Goal: Transaction & Acquisition: Purchase product/service

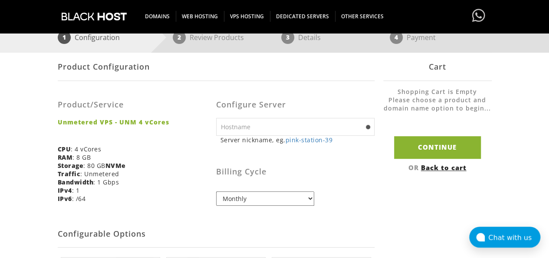
click at [271, 130] on input "text" at bounding box center [295, 127] width 159 height 18
type input "dhs.com"
click at [284, 199] on select "Monthly Quarterly (Save: ~5%) Semi-Annually (Save: ~10%) Annually (Save: ~15%) …" at bounding box center [265, 198] width 98 height 14
click at [284, 200] on select "Monthly Quarterly (Save: ~5%) Semi-Annually (Save: ~10%) Annually (Save: ~15%) …" at bounding box center [265, 198] width 98 height 14
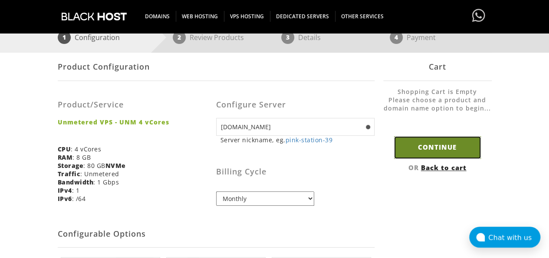
click at [420, 155] on input "Continue" at bounding box center [437, 147] width 87 height 22
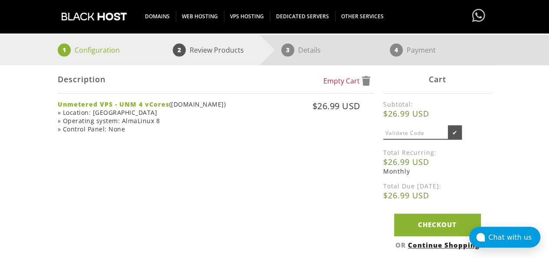
scroll to position [173, 0]
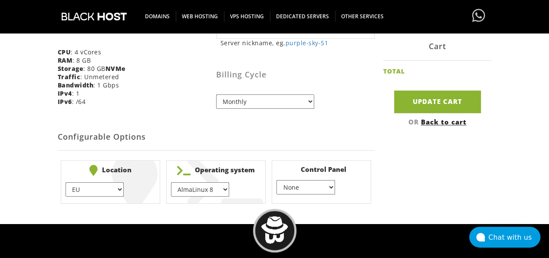
scroll to position [313, 0]
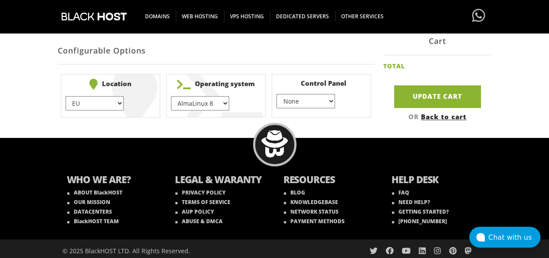
click at [211, 98] on select "AlmaLinux 8 } AlmaLinux 9 } AlmaLinux 10 } Rocky Linux 8 } Rocky Linux 9 } Cent…" at bounding box center [200, 103] width 58 height 14
select select "1147"
click at [171, 96] on select "AlmaLinux 8 } AlmaLinux 9 } AlmaLinux 10 } Rocky Linux 8 } Rocky Linux 9 } Cent…" at bounding box center [200, 103] width 58 height 14
click at [306, 102] on select "None } Virtualmin } Cpanel } DirectAdmin }" at bounding box center [306, 101] width 58 height 14
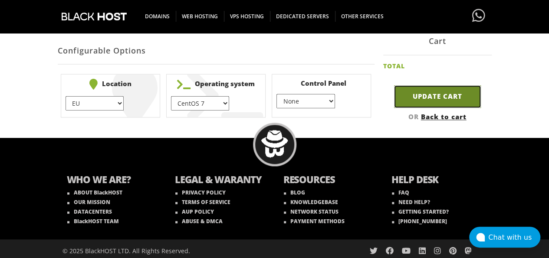
click at [454, 102] on input "Update Cart" at bounding box center [437, 96] width 87 height 22
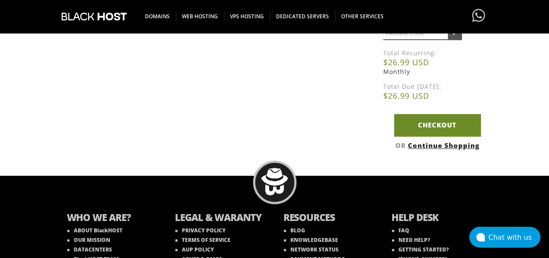
click at [430, 122] on link "Checkout" at bounding box center [437, 125] width 87 height 22
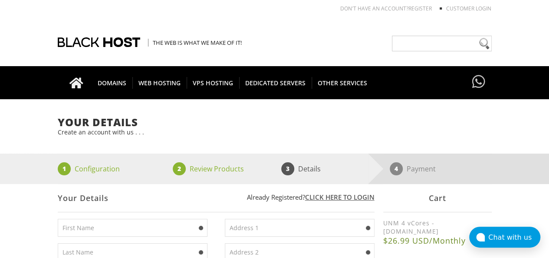
scroll to position [87, 0]
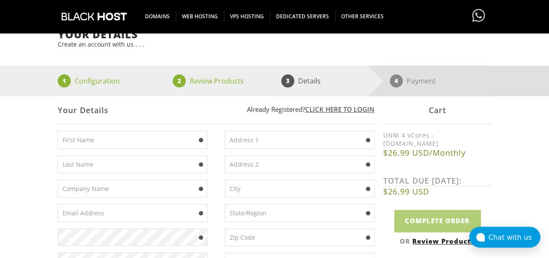
click at [180, 137] on input "text" at bounding box center [133, 140] width 150 height 18
type input "ruiz"
type input "rodrigo"
type input "demonruiz369@gmail.com"
type input "Römerberg 23,"
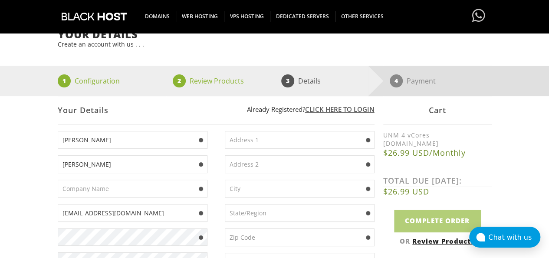
type input "frankfurt"
type input "Hamburg"
type input "60311"
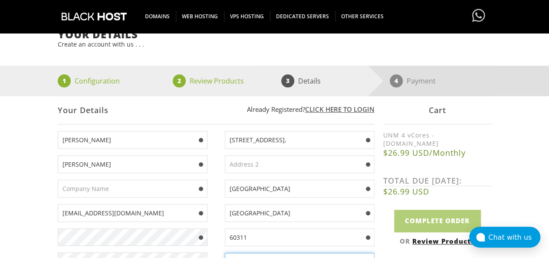
select select "DE"
type input "01789260811"
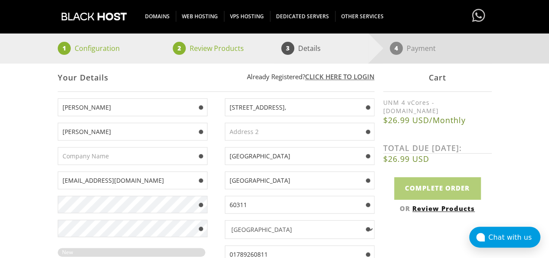
scroll to position [130, 0]
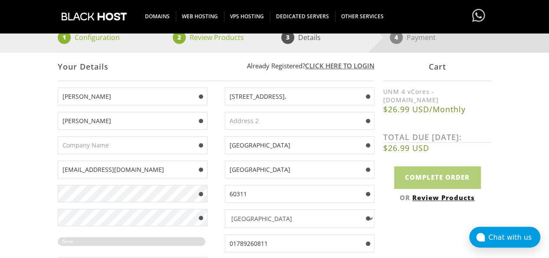
click at [183, 129] on div "ruiz rodrigo demonruiz369@gmail.com New Password Rating: 0%" at bounding box center [137, 184] width 159 height 195
click at [182, 139] on input "text" at bounding box center [133, 145] width 150 height 18
click at [179, 140] on input "text" at bounding box center [133, 145] width 150 height 18
type input "ruiz"
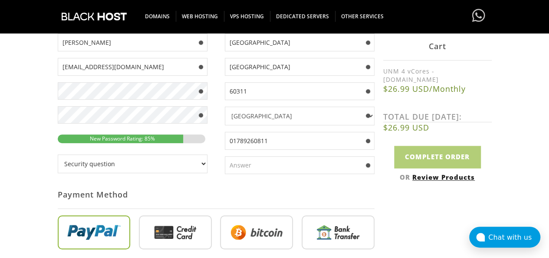
scroll to position [261, 0]
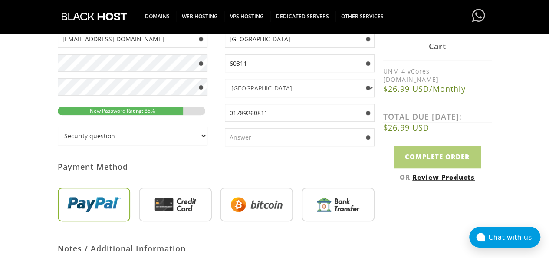
click at [193, 134] on select "Security question What's your favorite color? What is the first name of the per…" at bounding box center [133, 135] width 150 height 19
select select "1"
click at [58, 126] on select "Security question What's your favorite color? What is the first name of the per…" at bounding box center [133, 135] width 150 height 19
click at [248, 143] on div "Römerberg 23, frankfurt Hamburg 60311 Afghanistan Aland Islands Albania Algeria…" at bounding box center [295, 54] width 159 height 195
click at [244, 137] on input "text" at bounding box center [300, 137] width 150 height 18
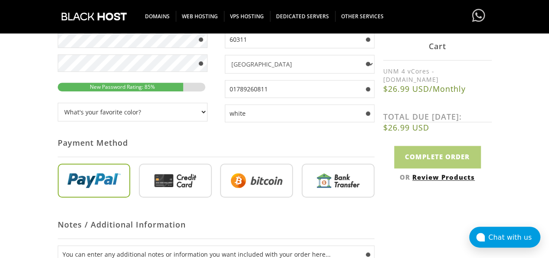
scroll to position [304, 0]
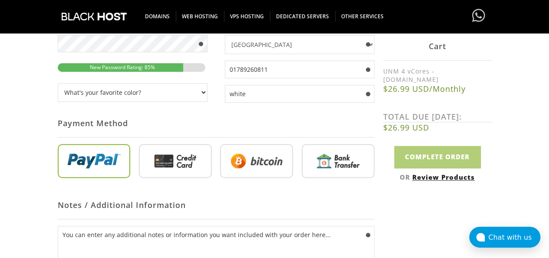
type input "white"
click at [183, 147] on input "radio" at bounding box center [175, 162] width 73 height 34
radio input "true"
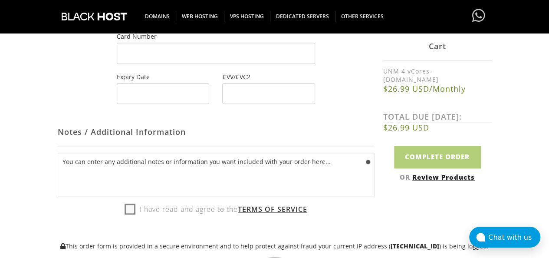
scroll to position [478, 0]
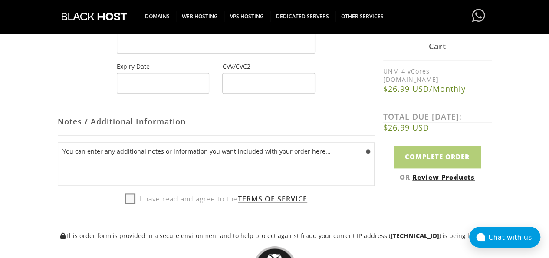
click at [127, 196] on label "I have read and agree to the Terms of Service" at bounding box center [216, 198] width 183 height 13
checkbox input "true"
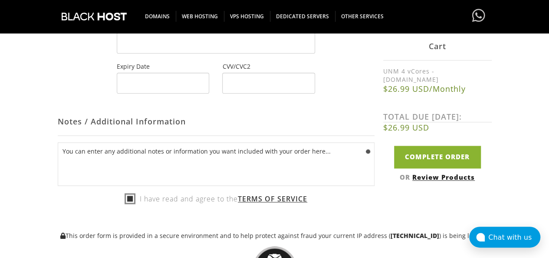
drag, startPoint x: 67, startPoint y: 70, endPoint x: 86, endPoint y: 75, distance: 19.3
click at [68, 70] on div "Card Number Expiry Date CVV/CVC2" at bounding box center [216, 58] width 317 height 72
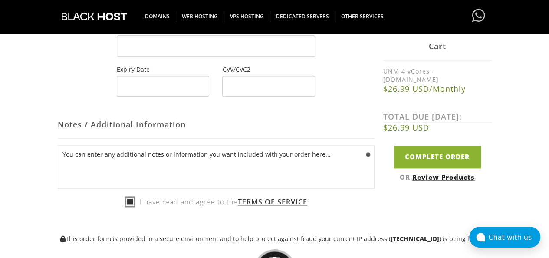
scroll to position [347, 0]
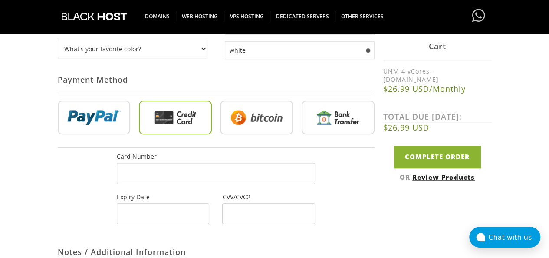
click at [185, 178] on div at bounding box center [216, 172] width 198 height 21
click at [132, 204] on div at bounding box center [163, 213] width 93 height 21
click at [265, 203] on div at bounding box center [268, 213] width 93 height 21
click at [413, 215] on div "Not Yet Registered? Click here to signup... Login Login Already Registered? Cli…" at bounding box center [275, 102] width 434 height 534
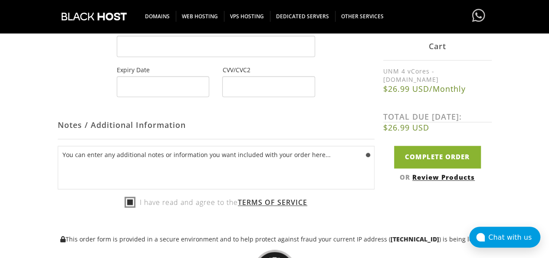
scroll to position [391, 0]
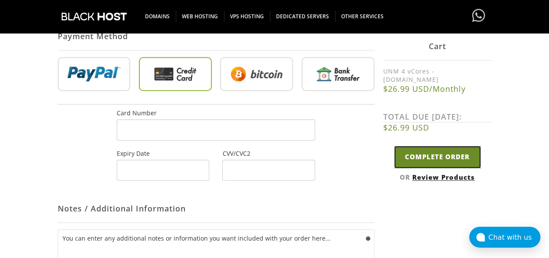
click at [430, 146] on input "Complete Order" at bounding box center [437, 157] width 87 height 22
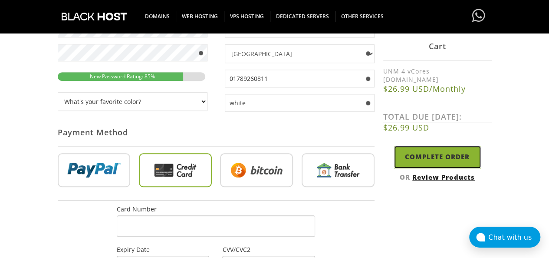
scroll to position [369, 0]
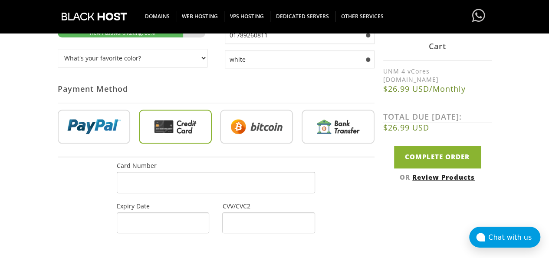
click at [76, 189] on div "Card Number Expiry Date CVV/CVC2" at bounding box center [216, 197] width 317 height 72
click at [237, 223] on div at bounding box center [268, 222] width 93 height 21
click at [385, 225] on div "Not Yet Registered? Click here to signup... Login Login Already Registered? Cli…" at bounding box center [275, 111] width 434 height 534
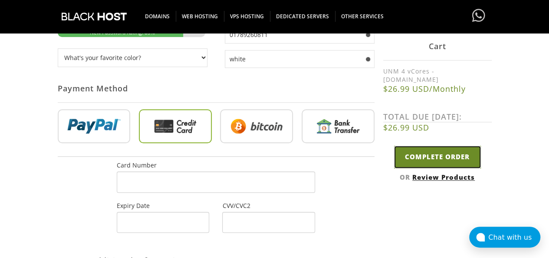
click at [423, 153] on input "Complete Order" at bounding box center [437, 157] width 87 height 22
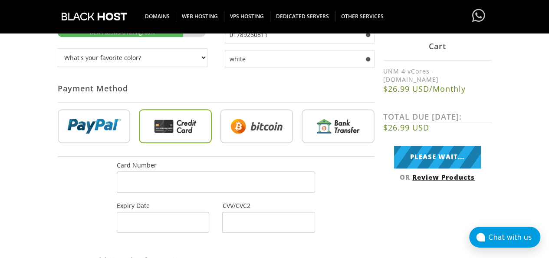
click at [508, 131] on div "Your Details Create an account with us . . . 1 Configuration 2 Review Products …" at bounding box center [274, 78] width 549 height 602
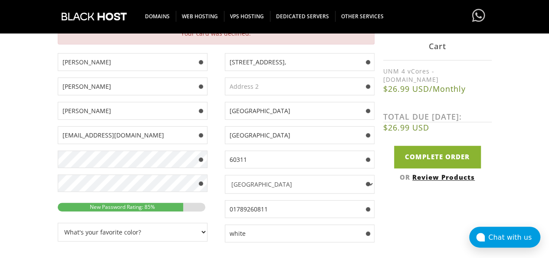
scroll to position [369, 0]
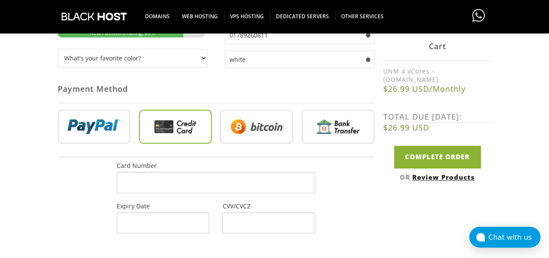
click at [165, 182] on div at bounding box center [216, 182] width 198 height 21
click at [429, 210] on div "Not Yet Registered? Click here to signup... Login Login Already Registered? Cli…" at bounding box center [275, 111] width 434 height 534
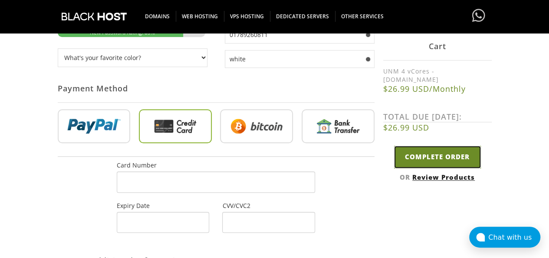
click at [407, 146] on input "Complete Order" at bounding box center [437, 157] width 87 height 22
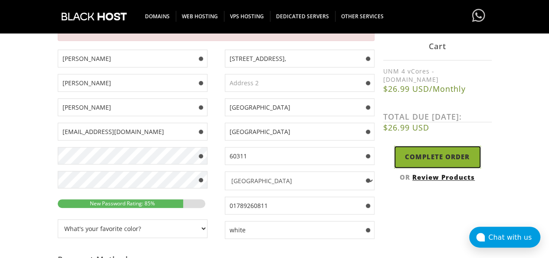
scroll to position [195, 0]
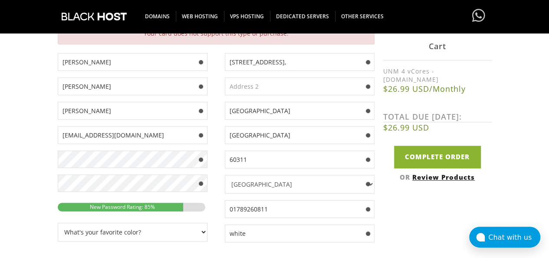
click at [11, 117] on div "Your Details Create an account with us . . . 1 Configuration 2 Review Products …" at bounding box center [274, 236] width 549 height 632
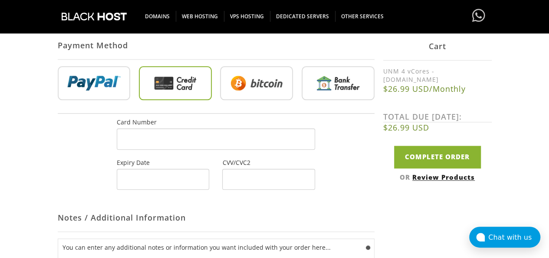
scroll to position [382, 0]
click at [145, 179] on div at bounding box center [163, 178] width 93 height 21
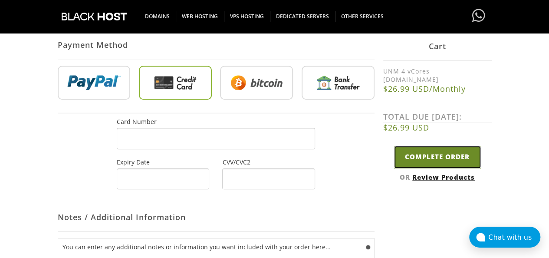
click at [426, 146] on input "Complete Order" at bounding box center [437, 157] width 87 height 22
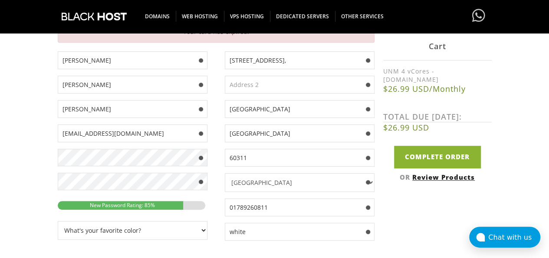
scroll to position [195, 0]
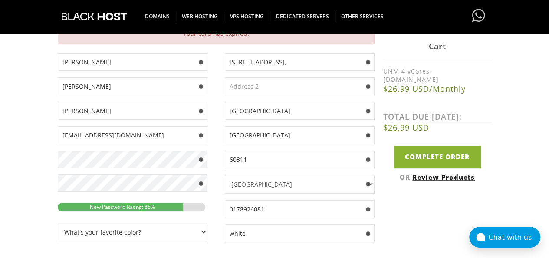
click at [512, 134] on div "Your Details Create an account with us . . . 1 Configuration 2 Review Products …" at bounding box center [274, 236] width 549 height 632
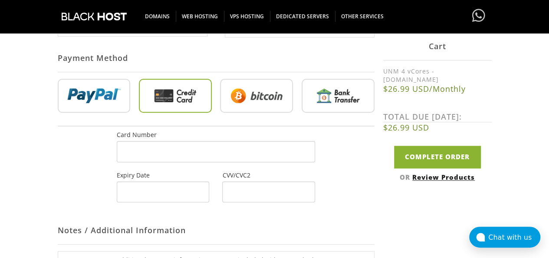
scroll to position [339, 0]
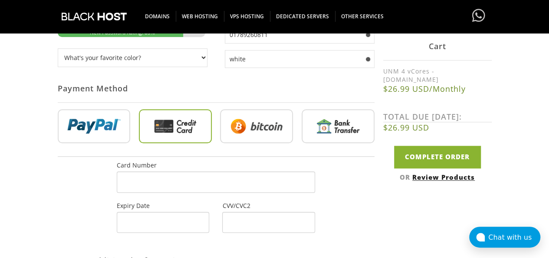
click at [390, 197] on div "Not Yet Registered? Click here to signup... Login Login Already Registered? Cli…" at bounding box center [275, 111] width 434 height 534
drag, startPoint x: 56, startPoint y: 172, endPoint x: 77, endPoint y: 179, distance: 22.4
click at [55, 172] on div "Your Details Create an account with us . . . 1 Configuration 2 Review Products …" at bounding box center [274, 78] width 549 height 602
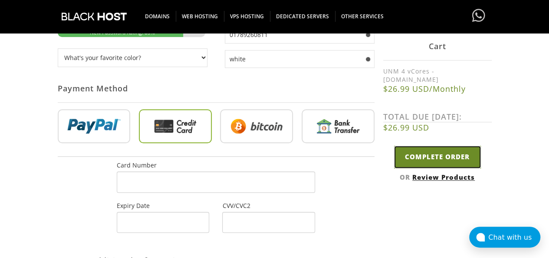
click at [426, 152] on input "Complete Order" at bounding box center [437, 157] width 87 height 22
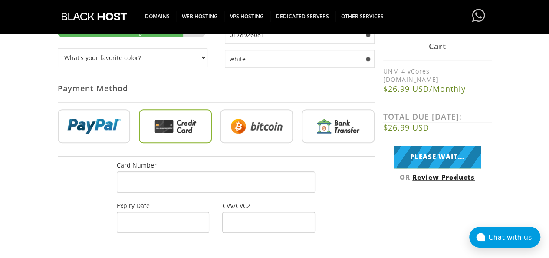
click at [517, 142] on div "Your Details Create an account with us . . . 1 Configuration 2 Review Products …" at bounding box center [274, 78] width 549 height 602
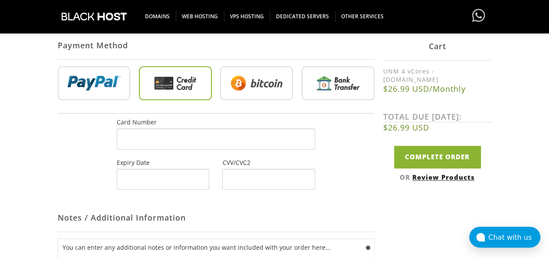
scroll to position [382, 0]
click at [4, 145] on div "Your Details Create an account with us . . . 1 Configuration 2 Review Products …" at bounding box center [274, 34] width 549 height 602
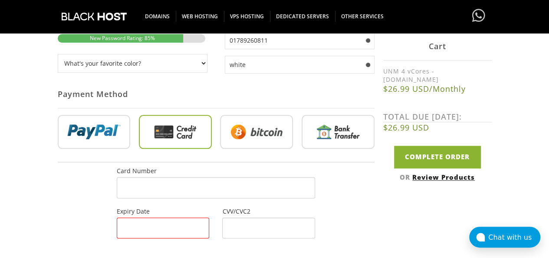
scroll to position [334, 0]
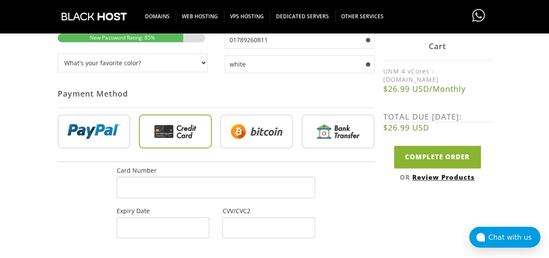
click at [245, 217] on div at bounding box center [268, 227] width 93 height 21
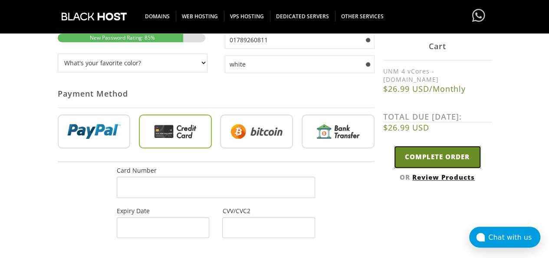
click at [435, 152] on input "Complete Order" at bounding box center [437, 157] width 87 height 22
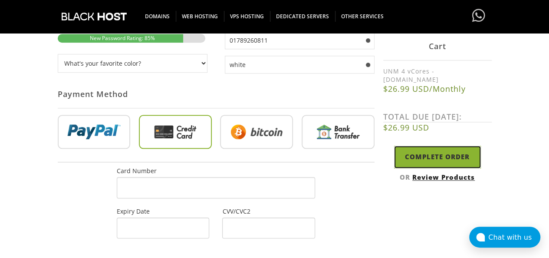
scroll to position [369, 0]
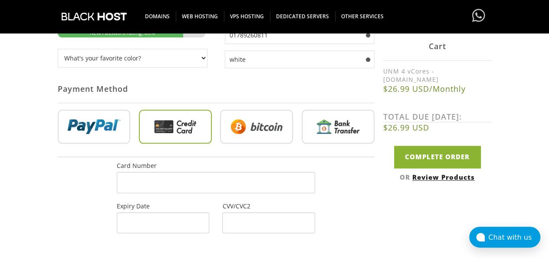
click at [503, 97] on div "Your Details Create an account with us . . . 1 Configuration 2 Review Products …" at bounding box center [274, 62] width 549 height 632
click at [545, 134] on div "Your Details Create an account with us . . . 1 Configuration 2 Review Products …" at bounding box center [274, 78] width 549 height 602
click at [239, 221] on div at bounding box center [268, 222] width 93 height 21
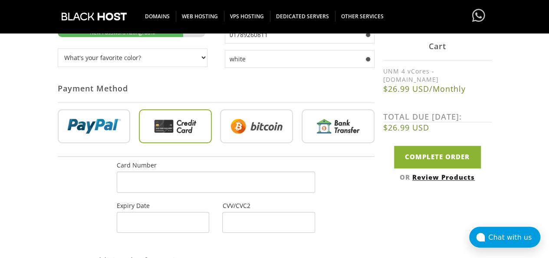
click at [407, 209] on div "Not Yet Registered? Click here to signup... Login Login Already Registered? Cli…" at bounding box center [275, 111] width 434 height 534
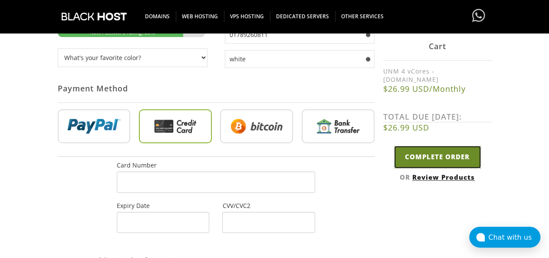
click at [431, 152] on input "Complete Order" at bounding box center [437, 157] width 87 height 22
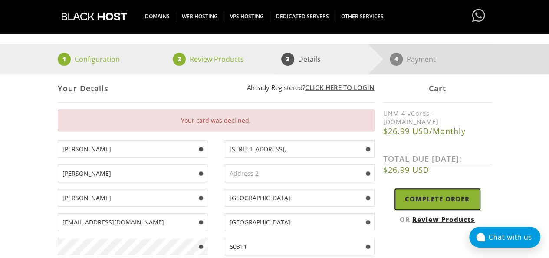
scroll to position [326, 0]
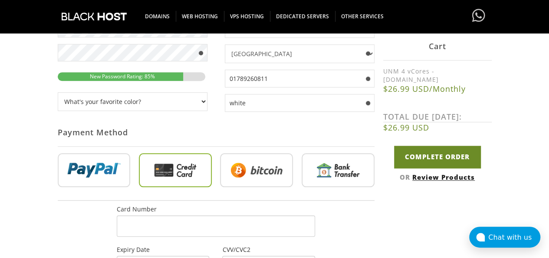
drag, startPoint x: 521, startPoint y: 127, endPoint x: 409, endPoint y: 140, distance: 113.3
click at [520, 127] on div "Your Details Create an account with us . . . 1 Configuration 2 Review Products …" at bounding box center [274, 106] width 549 height 632
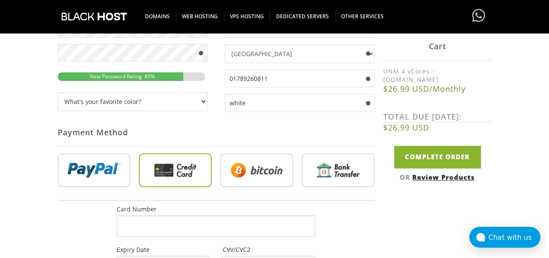
scroll to position [295, 0]
click at [20, 123] on div "Your Details Create an account with us . . . 1 Configuration 2 Review Products …" at bounding box center [274, 121] width 549 height 602
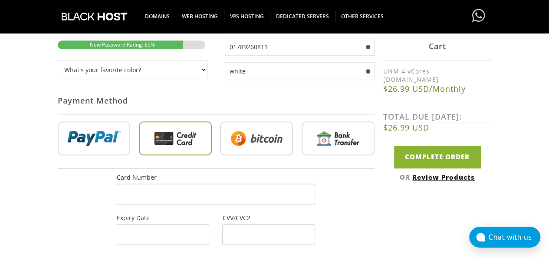
scroll to position [382, 0]
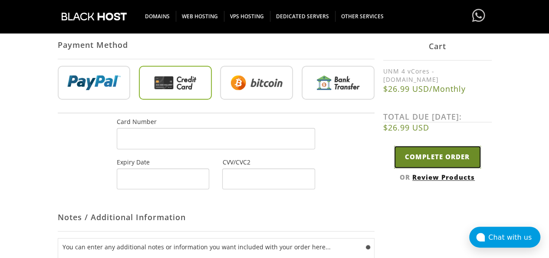
click at [426, 155] on input "Complete Order" at bounding box center [437, 157] width 87 height 22
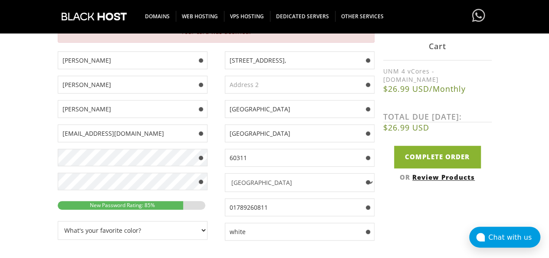
scroll to position [195, 0]
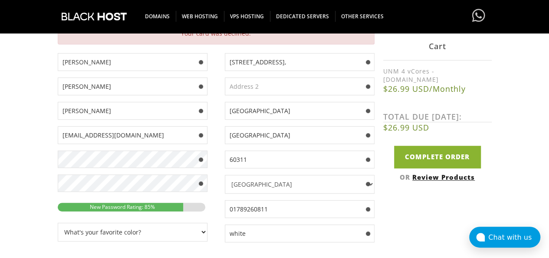
click at [526, 155] on div "Your Details Create an account with us . . . 1 Configuration 2 Review Products …" at bounding box center [274, 236] width 549 height 632
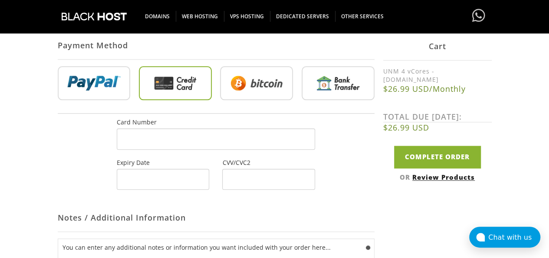
click at [177, 139] on div at bounding box center [216, 138] width 198 height 21
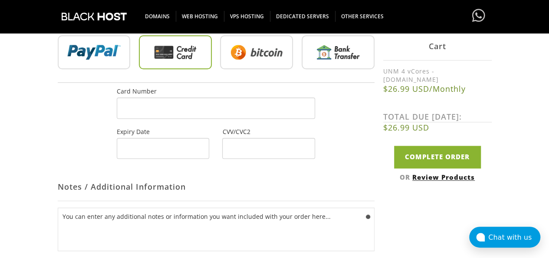
scroll to position [382, 0]
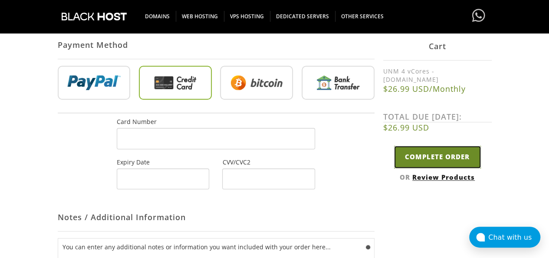
click at [419, 149] on input "Complete Order" at bounding box center [437, 157] width 87 height 22
type input "Please Wait..."
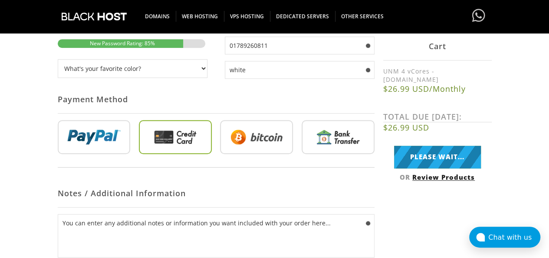
scroll to position [426, 0]
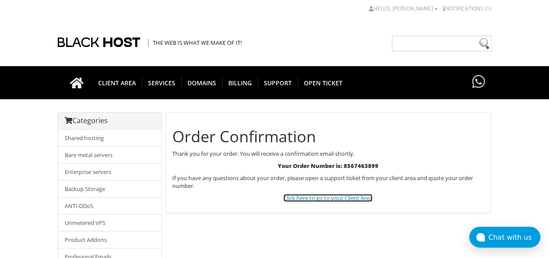
click at [346, 199] on link "Click here to go to your Client Area" at bounding box center [328, 198] width 89 height 8
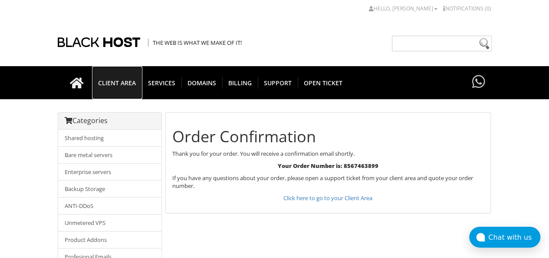
click at [111, 86] on span "CLIENT AREA" at bounding box center [117, 83] width 50 height 12
